Goal: Navigation & Orientation: Find specific page/section

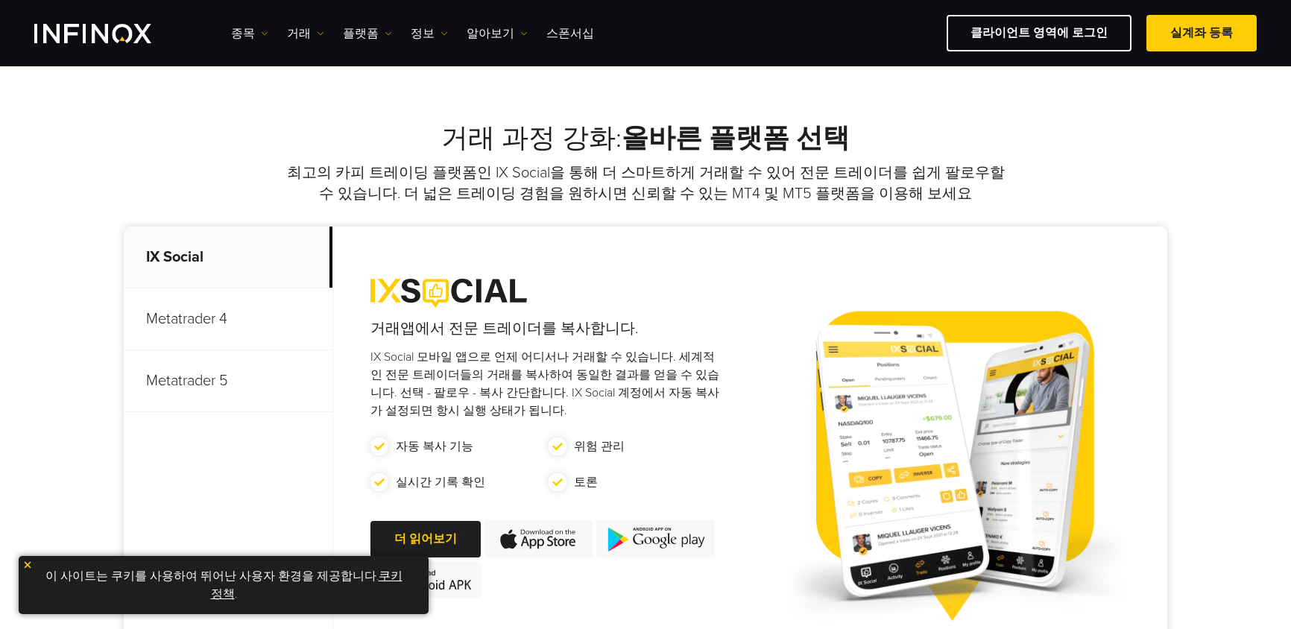
click at [115, 39] on img "INFINOX Logo" at bounding box center [92, 33] width 117 height 19
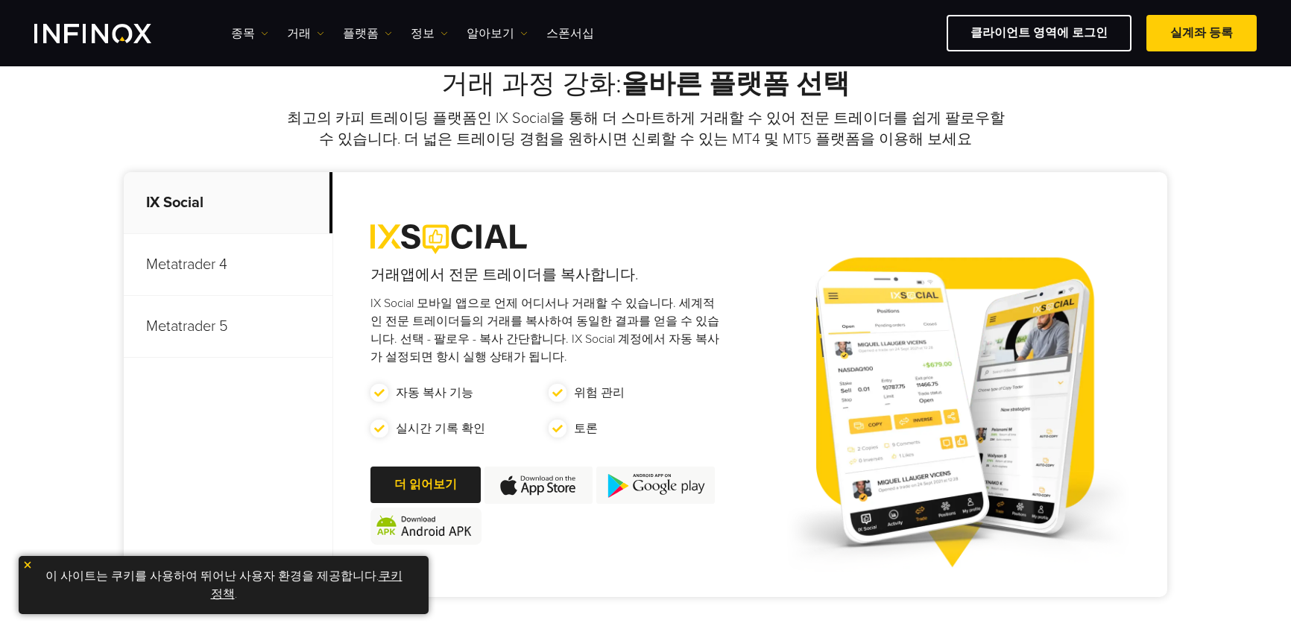
click at [200, 328] on p "Metatrader 5" at bounding box center [228, 327] width 209 height 62
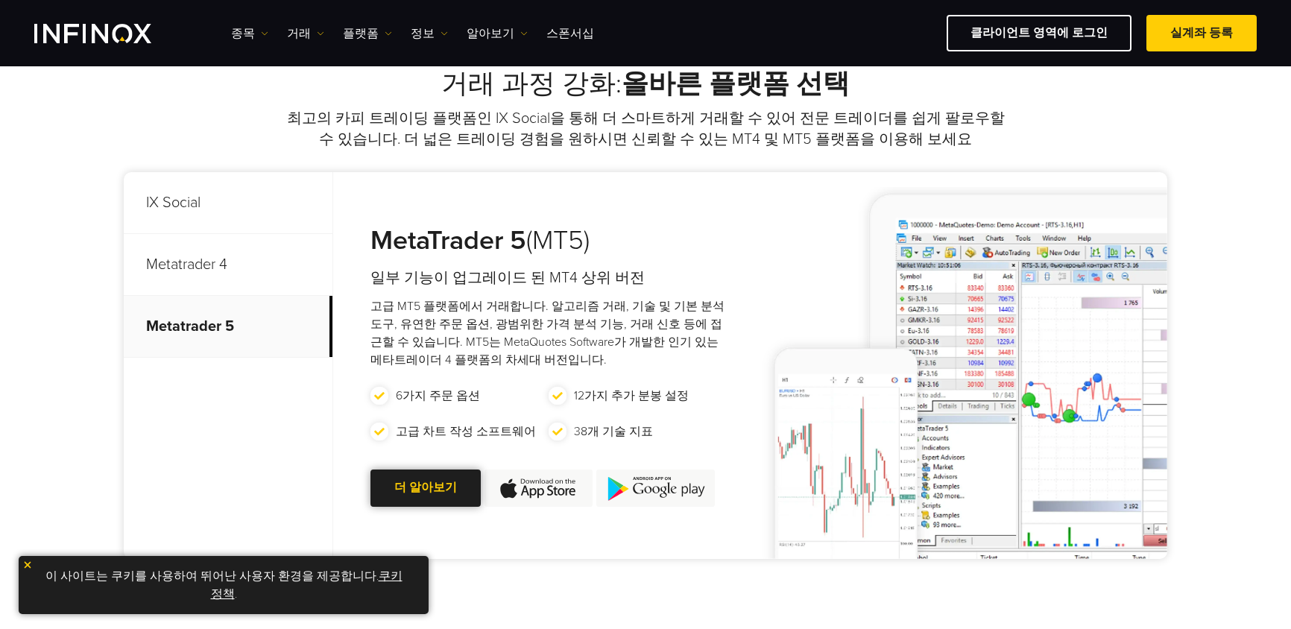
click at [434, 492] on link "더 알아보기 Go to new page" at bounding box center [425, 487] width 110 height 37
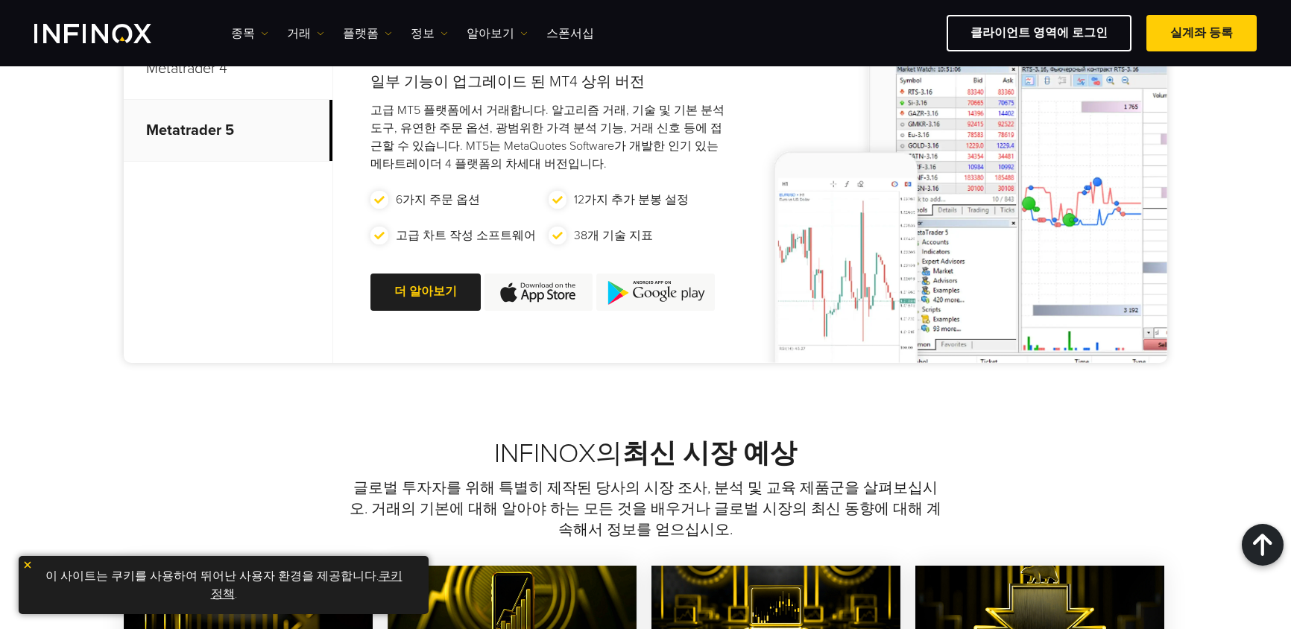
scroll to position [902, 0]
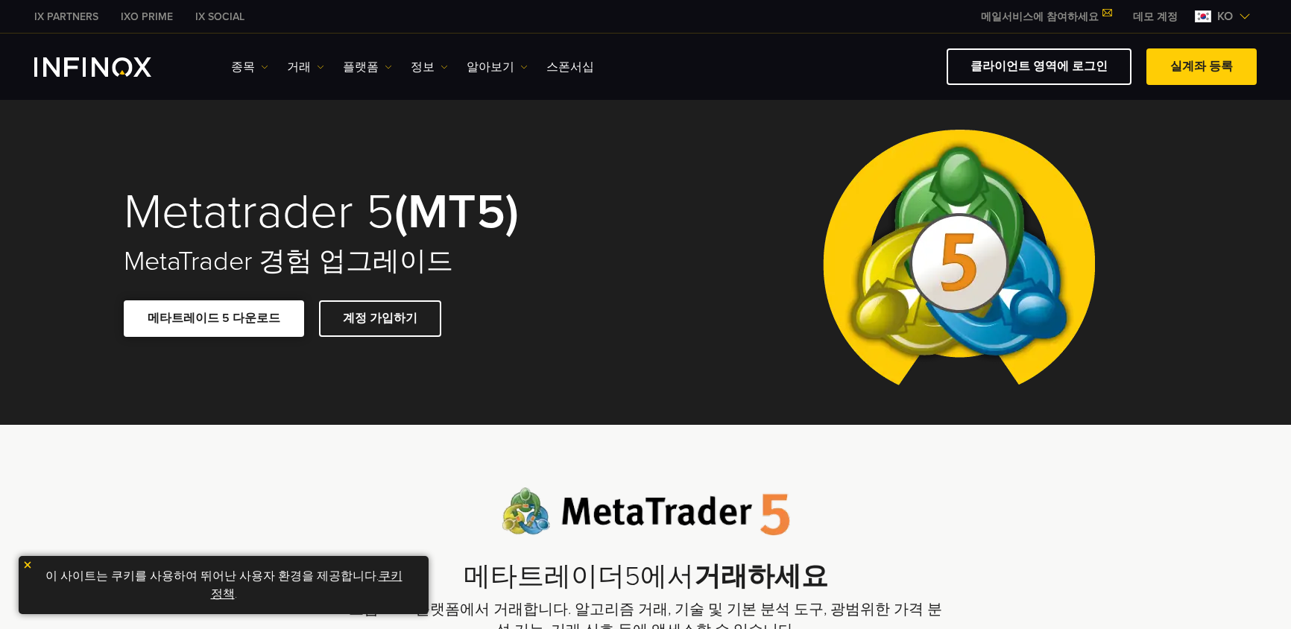
click at [214, 318] on span at bounding box center [214, 318] width 0 height 0
click at [1051, 66] on link "클라이언트 영역에 로그인" at bounding box center [1038, 66] width 185 height 37
